Goal: Task Accomplishment & Management: Use online tool/utility

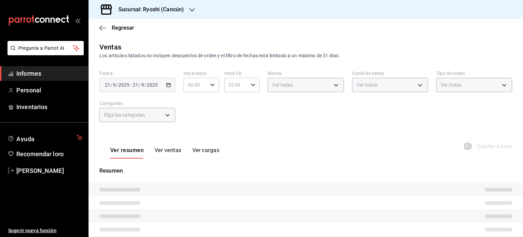
type input "26ca50e5-a845-484f-a54e-8a4432b79f59,e80bf875-3c9c-4ad9-8c6a-14c8262011fc"
click at [180, 9] on font "Sucursal: Ryoshi (Cancún)" at bounding box center [151, 9] width 65 height 6
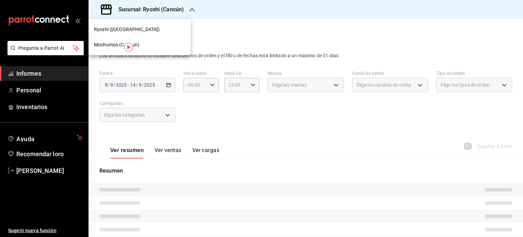
click at [147, 45] on div "Mochomos (Cancún)" at bounding box center [139, 44] width 91 height 7
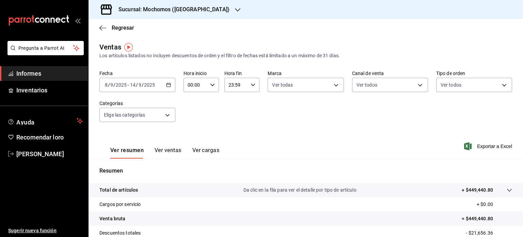
click at [168, 84] on icon "button" at bounding box center [168, 84] width 5 height 5
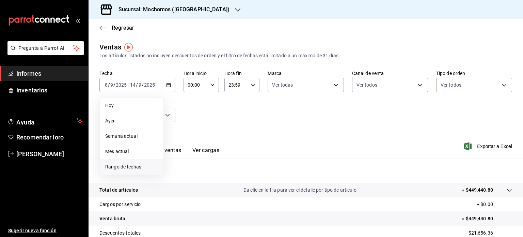
click at [139, 163] on span "Rango de fechas" at bounding box center [131, 166] width 53 height 7
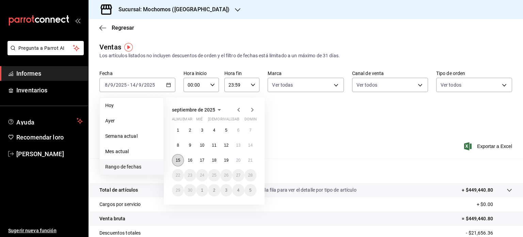
click at [175, 156] on button "15" at bounding box center [178, 160] width 12 height 12
click at [253, 159] on button "21" at bounding box center [251, 160] width 12 height 12
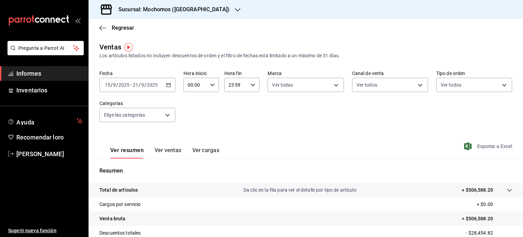
click at [490, 145] on font "Exportar a Excel" at bounding box center [494, 145] width 35 height 5
